Goal: Navigation & Orientation: Find specific page/section

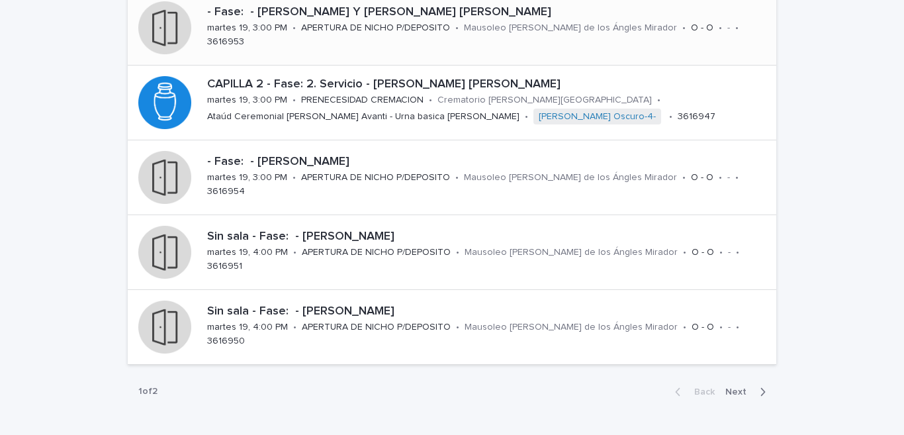
scroll to position [586, 0]
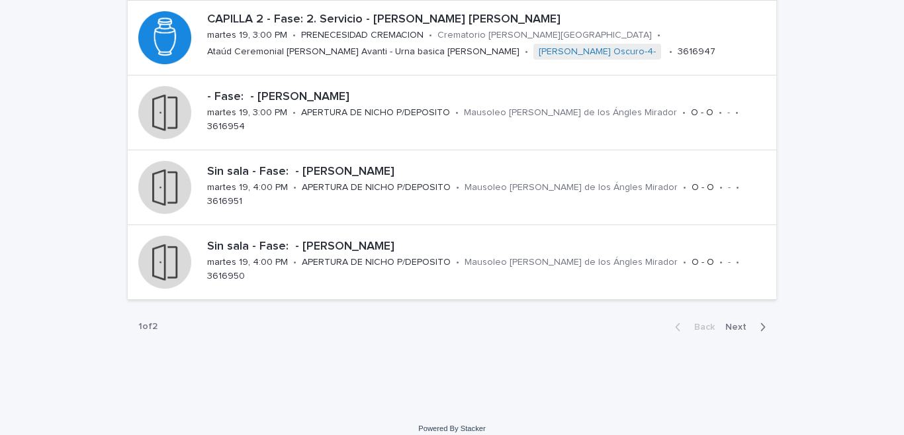
click at [731, 326] on span "Next" at bounding box center [739, 326] width 29 height 9
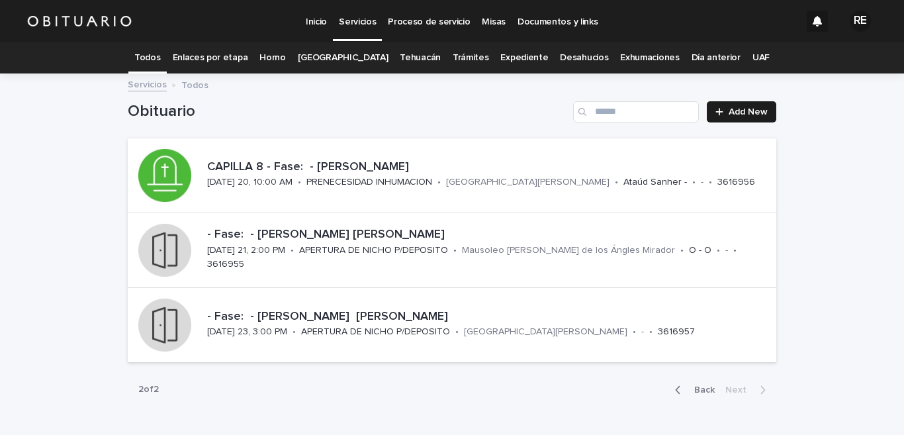
click at [675, 390] on icon "button" at bounding box center [678, 390] width 6 height 12
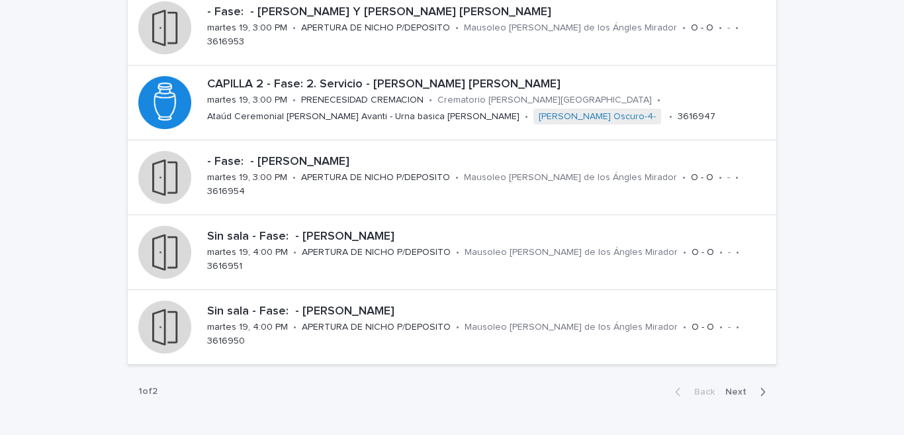
scroll to position [599, 0]
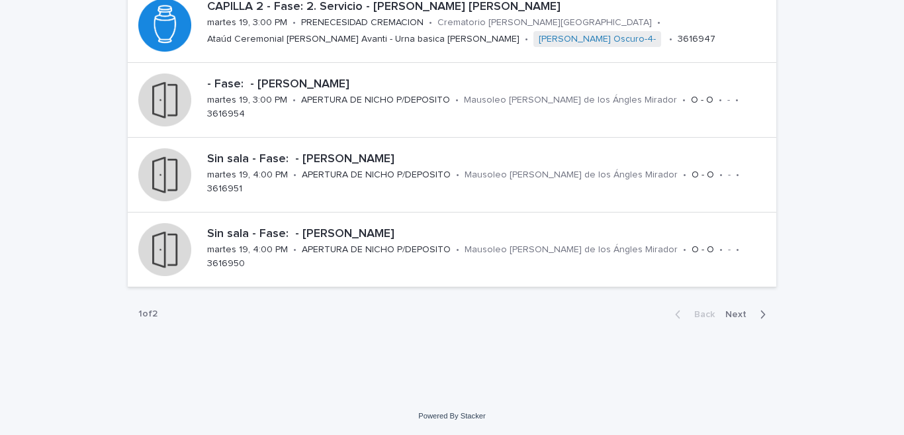
click at [761, 317] on icon "button" at bounding box center [763, 314] width 5 height 8
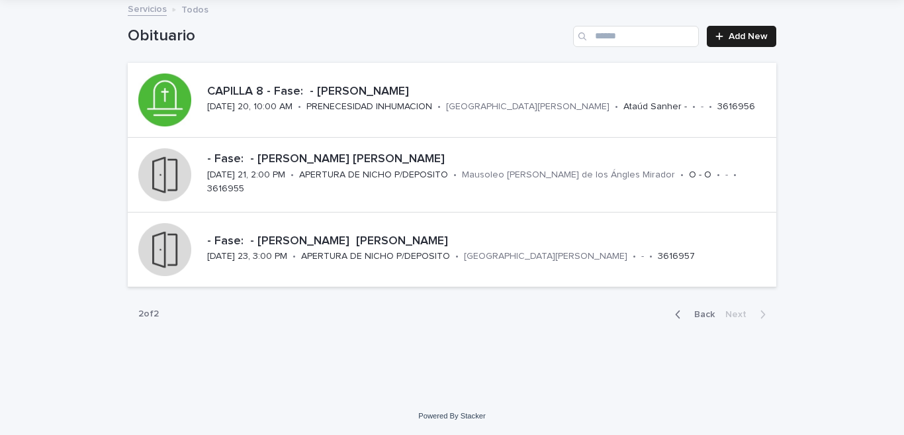
scroll to position [75, 0]
click at [675, 314] on icon "button" at bounding box center [678, 314] width 6 height 12
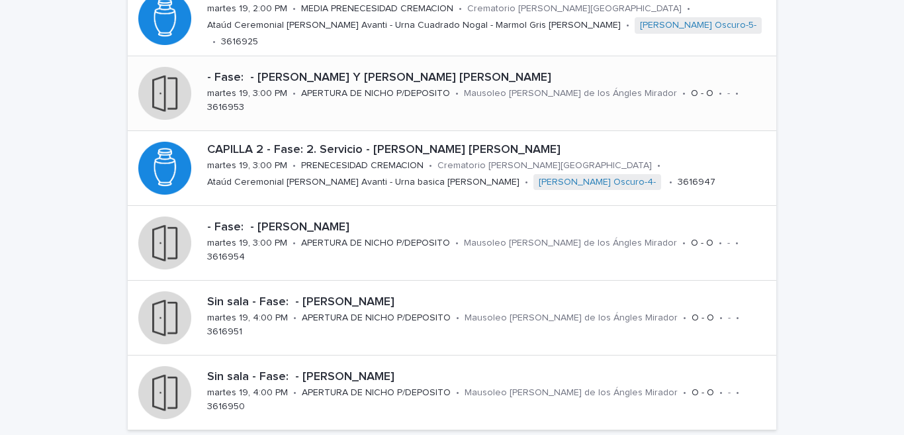
scroll to position [521, 0]
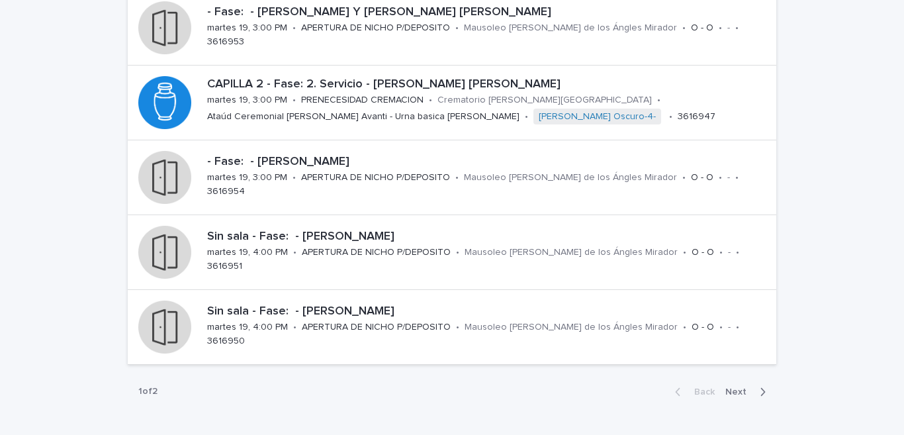
click at [731, 390] on span "Next" at bounding box center [739, 391] width 29 height 9
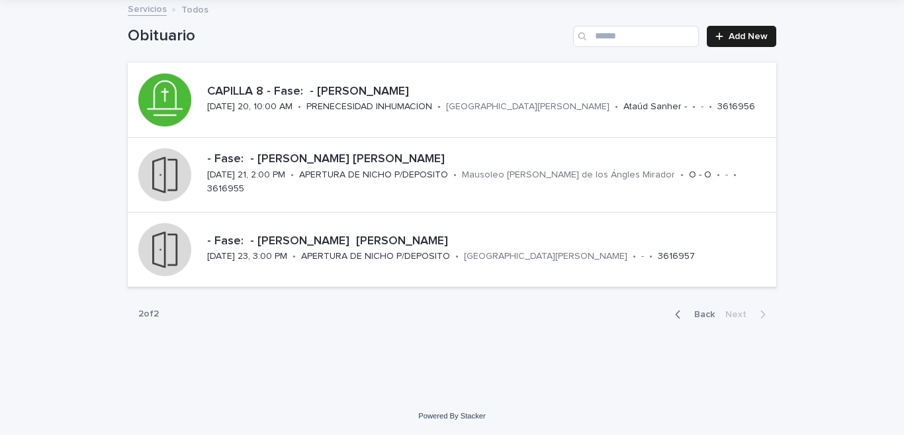
scroll to position [75, 0]
click at [675, 314] on icon "button" at bounding box center [678, 314] width 6 height 12
